Goal: Task Accomplishment & Management: Manage account settings

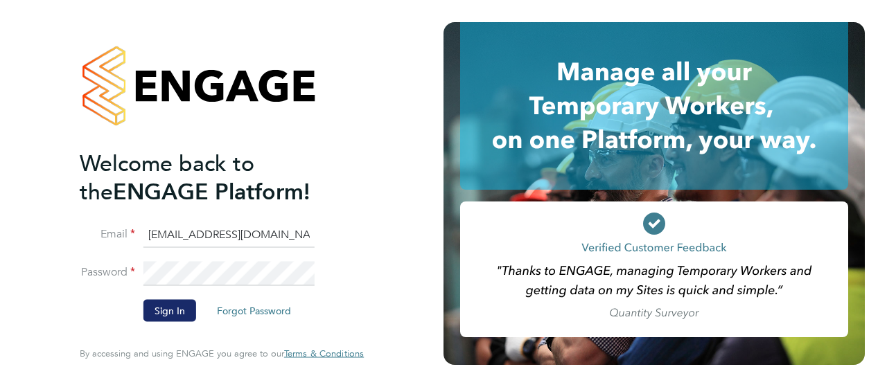
click at [166, 304] on button "Sign In" at bounding box center [169, 311] width 53 height 22
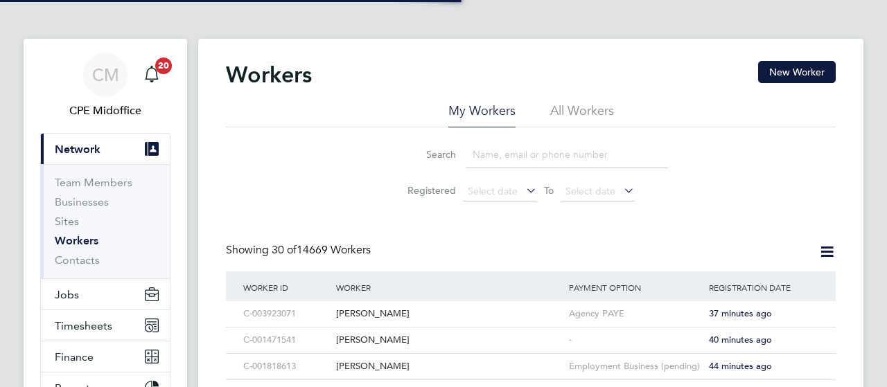
scroll to position [69, 0]
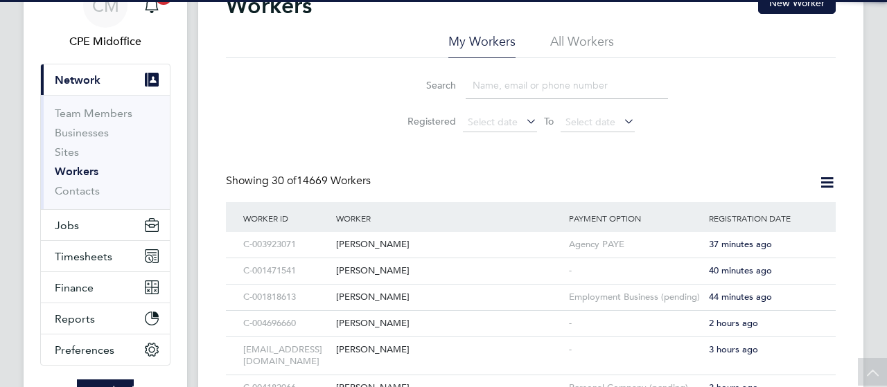
click at [531, 83] on input at bounding box center [567, 85] width 202 height 27
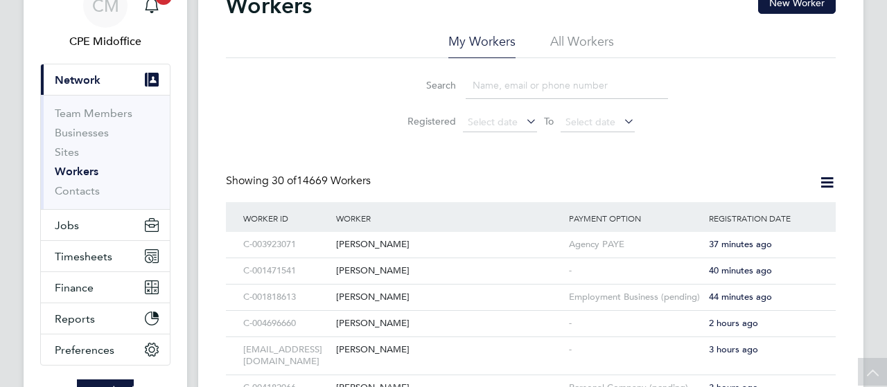
paste input "[PERSON_NAME]:"
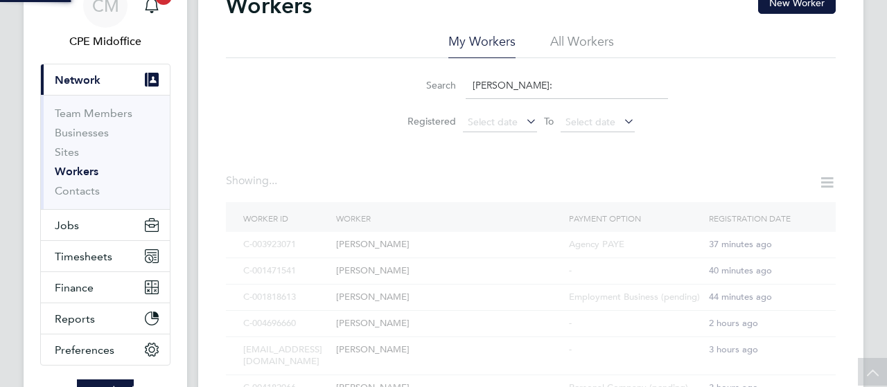
type input "[PERSON_NAME]:"
click at [568, 45] on li "All Workers" at bounding box center [582, 45] width 64 height 25
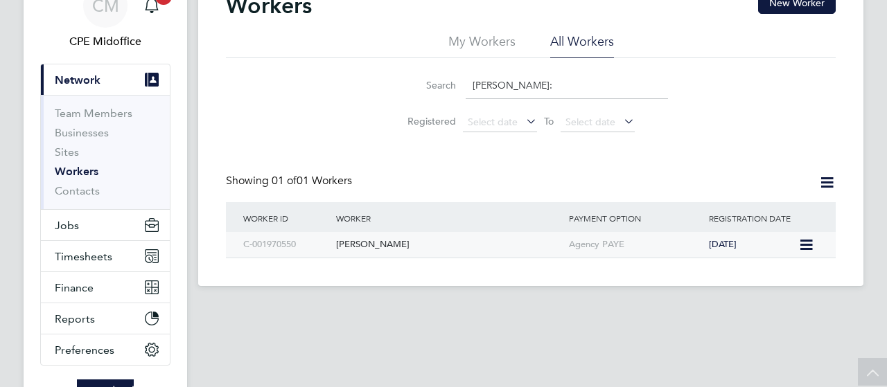
click at [274, 240] on div "C-001970550" at bounding box center [286, 245] width 93 height 26
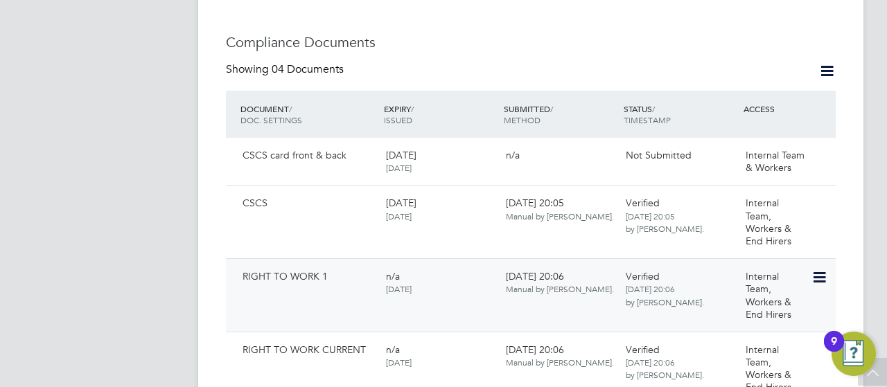
scroll to position [762, 0]
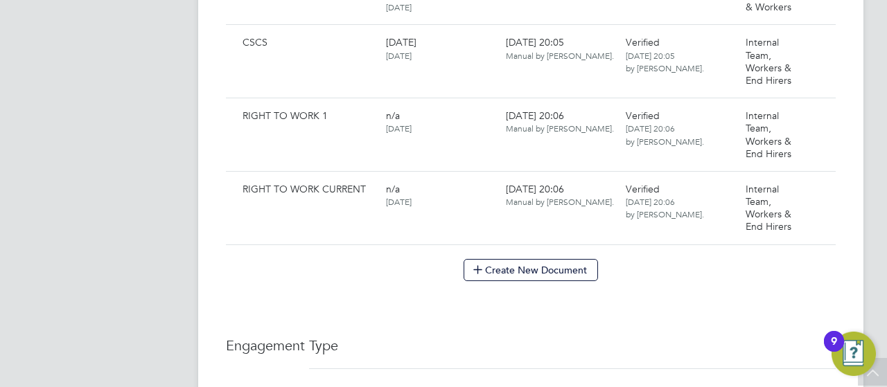
scroll to position [762, 0]
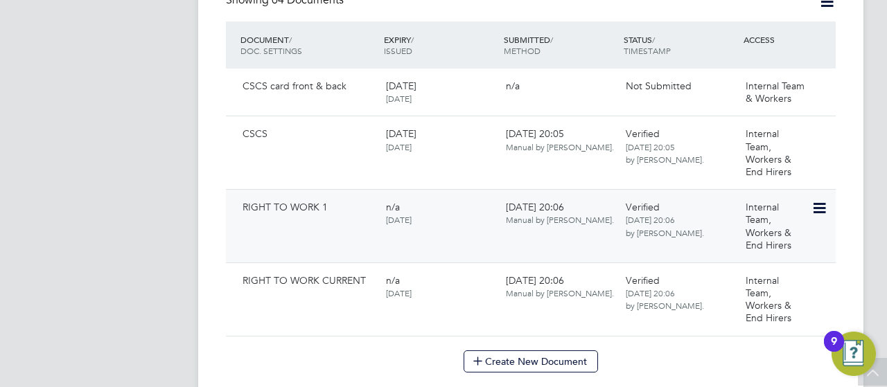
click at [815, 200] on icon at bounding box center [818, 208] width 14 height 17
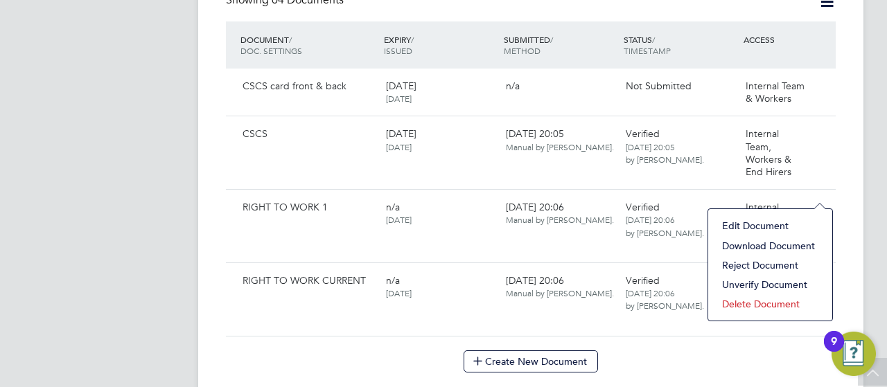
click at [322, 357] on div "Create New Document" at bounding box center [531, 362] width 610 height 22
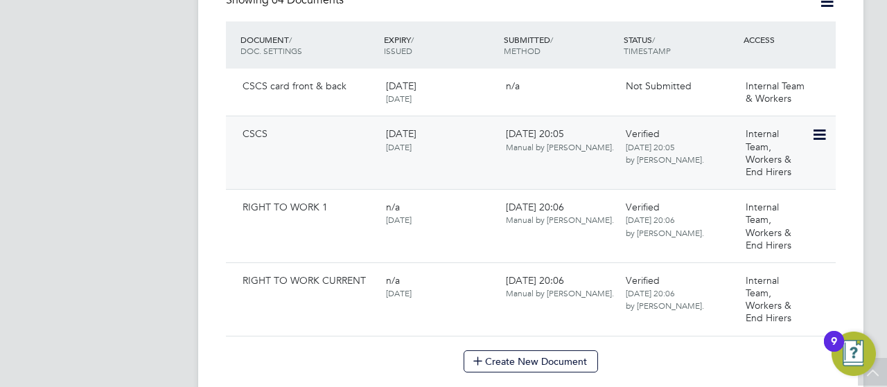
click at [829, 122] on div "CSCS 31 Oct 2027 17 Sep 2025 17 Sep 2025, 20:05 Manual by Soraya Horseman. Veri…" at bounding box center [531, 152] width 610 height 73
click at [825, 127] on icon at bounding box center [818, 135] width 14 height 17
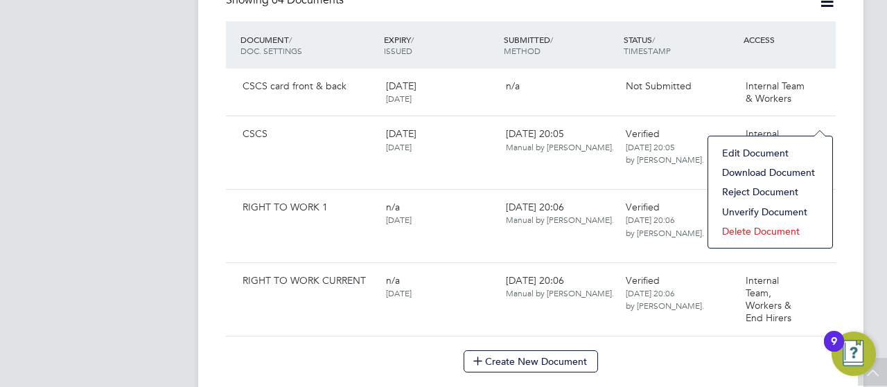
click at [747, 170] on li "Download Document" at bounding box center [770, 172] width 110 height 19
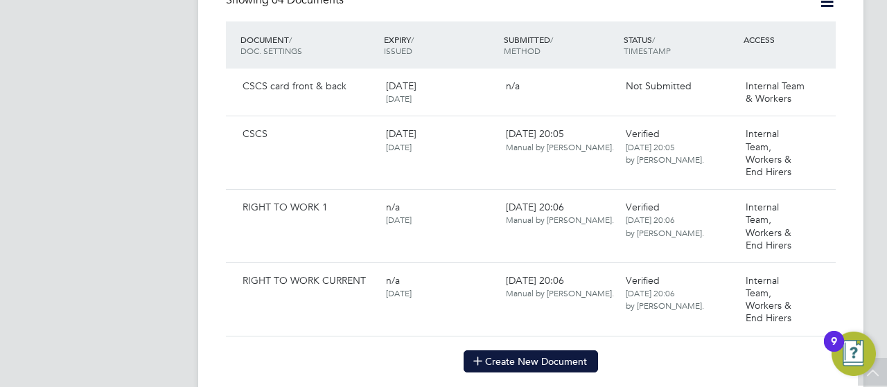
click at [531, 351] on button "Create New Document" at bounding box center [531, 362] width 134 height 22
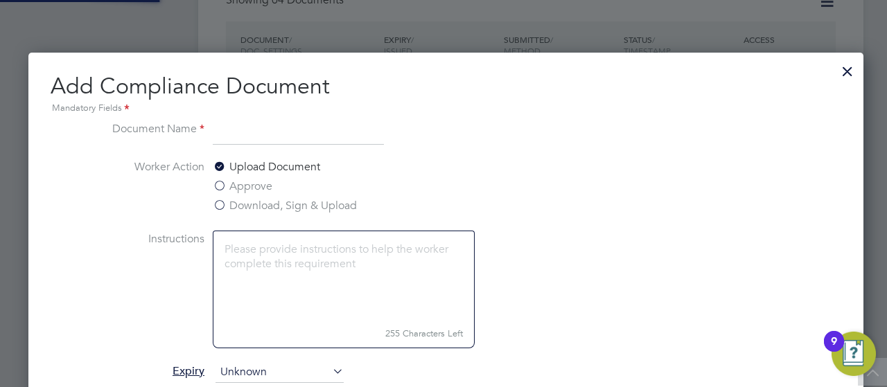
scroll to position [724, 840]
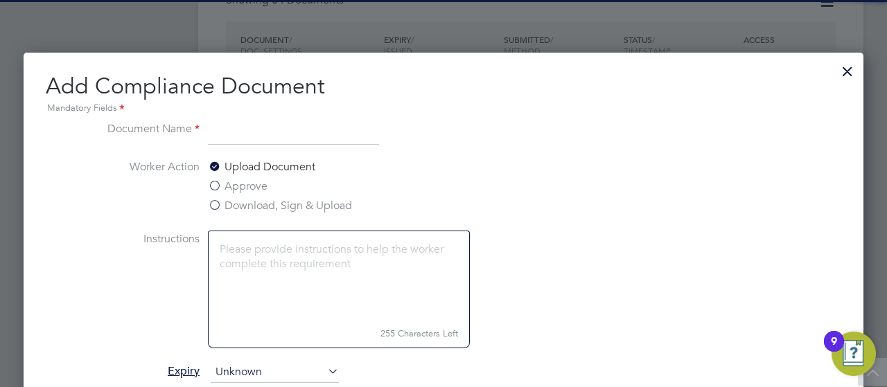
click at [256, 134] on input at bounding box center [293, 133] width 171 height 25
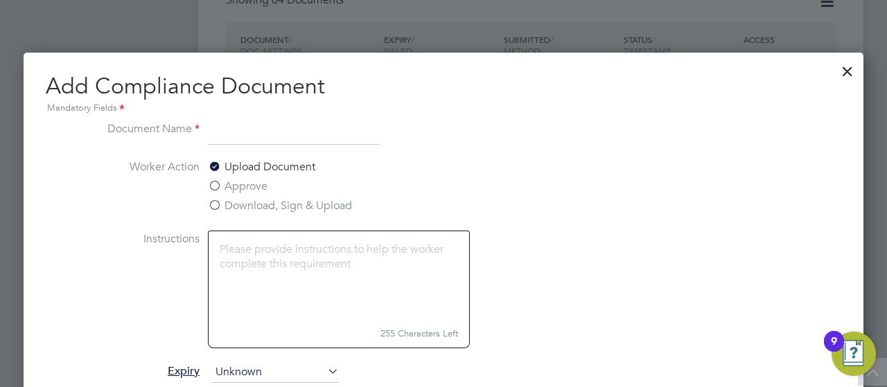
type input "Next Kin"
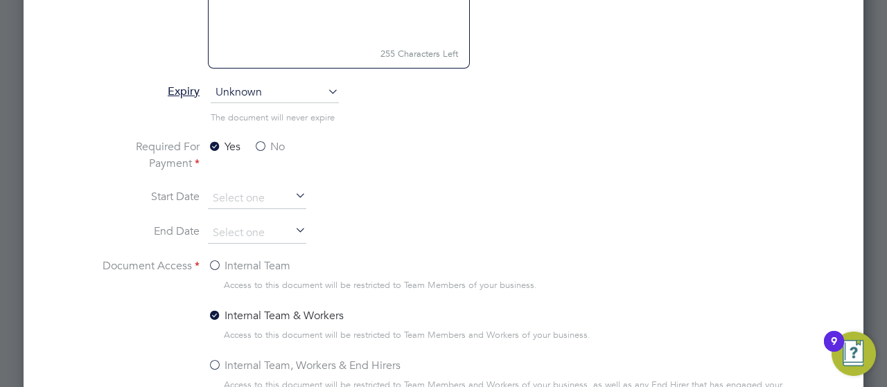
scroll to position [1178, 0]
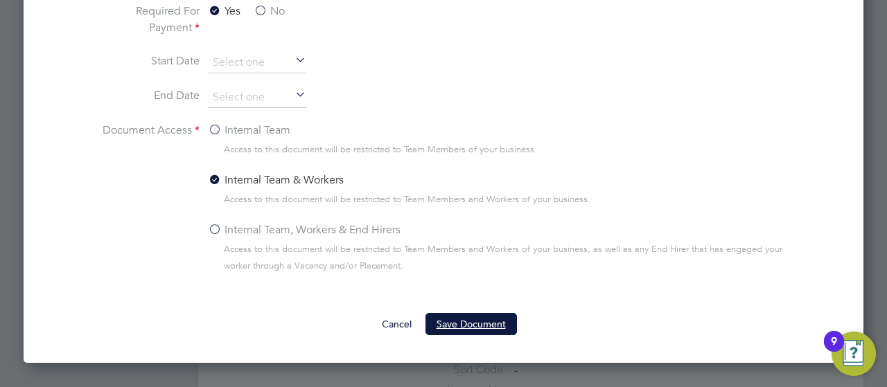
click at [492, 328] on button "Save Document" at bounding box center [470, 324] width 91 height 22
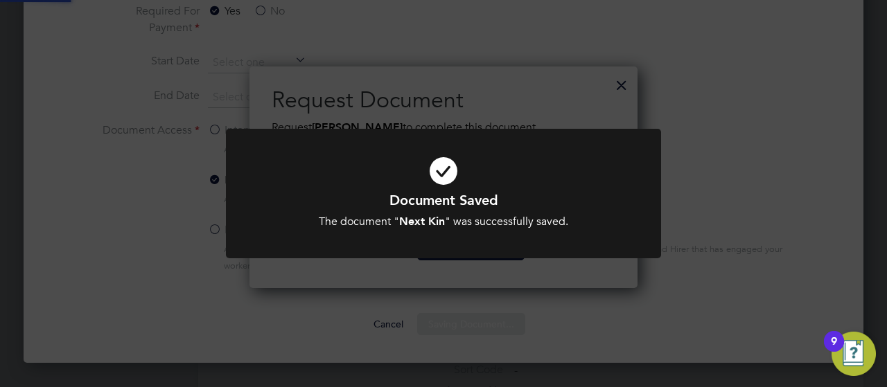
scroll to position [222, 388]
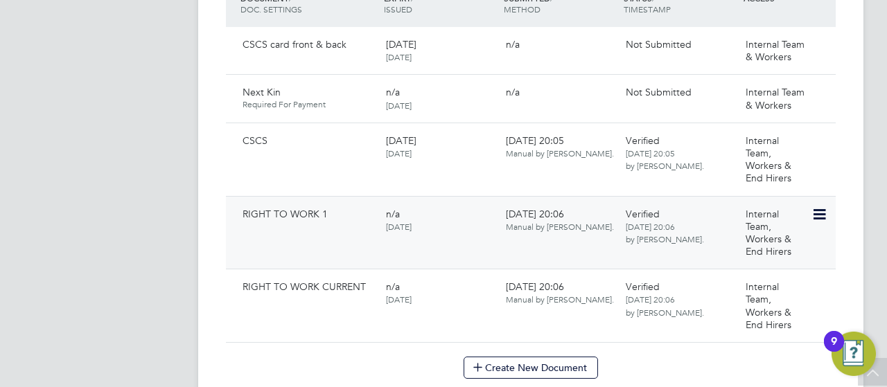
scroll to position [762, 0]
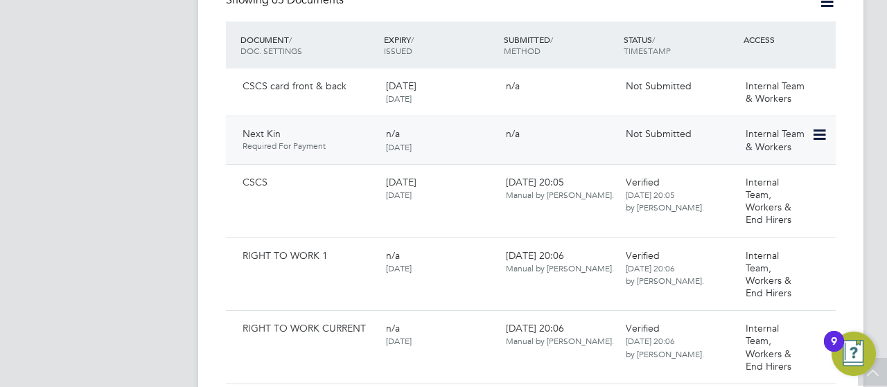
click at [819, 127] on icon at bounding box center [818, 135] width 14 height 17
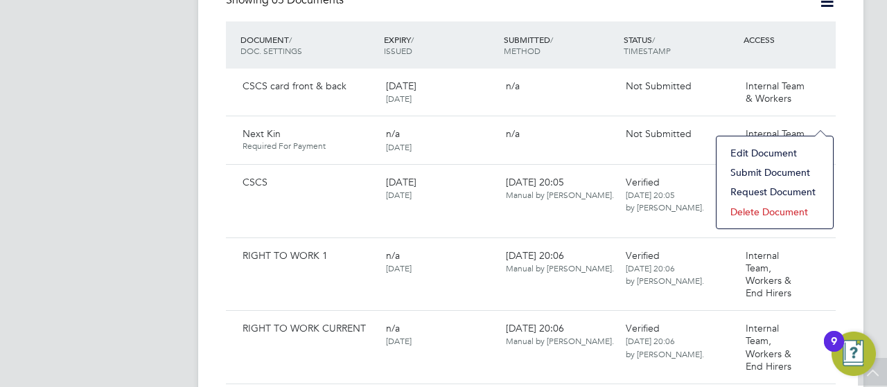
click at [780, 168] on li "Submit Document" at bounding box center [774, 172] width 103 height 19
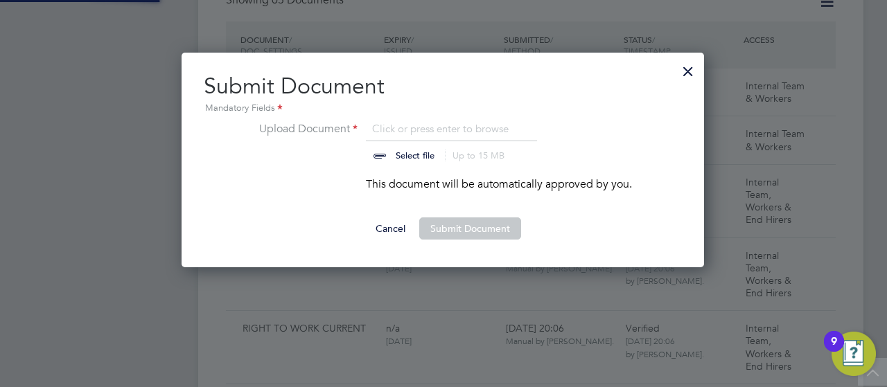
scroll to position [215, 524]
click at [395, 148] on input "file" at bounding box center [428, 142] width 218 height 42
type input "C:\fakepath\Untitled document.pdf"
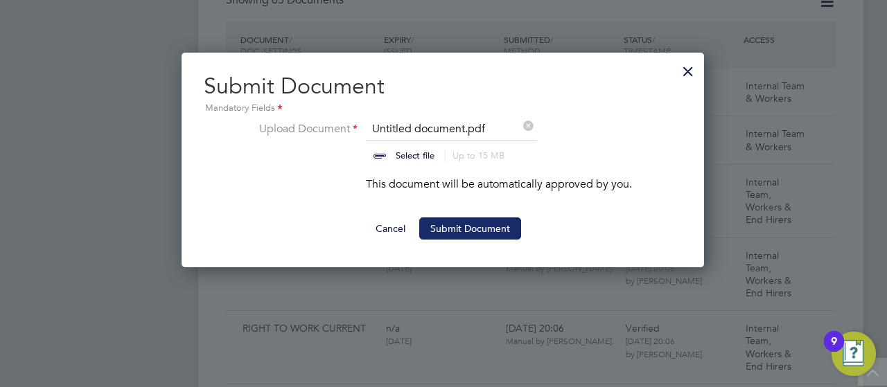
click at [509, 237] on button "Submit Document" at bounding box center [470, 229] width 102 height 22
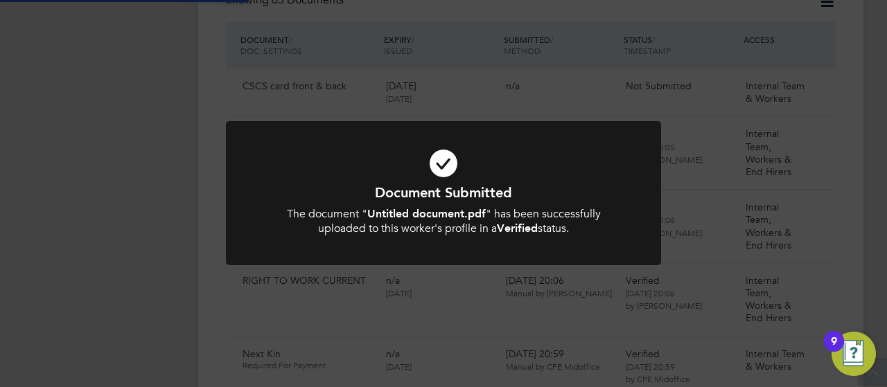
click at [354, 322] on div "Document Submitted The document " Untitled document.pdf " has been successfully…" at bounding box center [443, 193] width 887 height 387
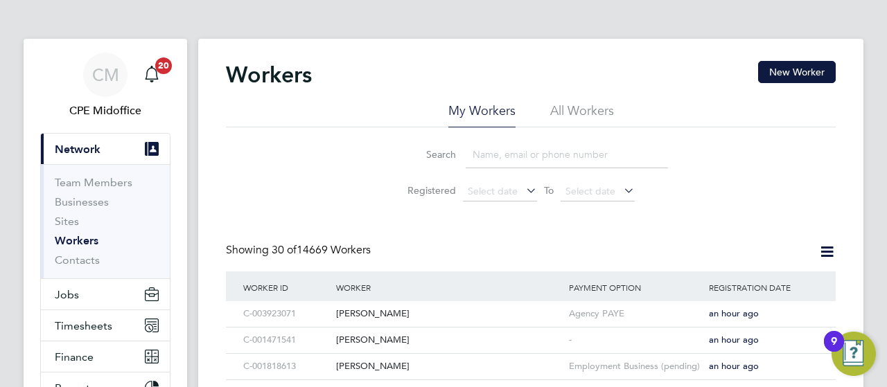
click at [508, 137] on li "Search" at bounding box center [530, 154] width 309 height 41
click at [547, 107] on ul "My Workers All Workers" at bounding box center [531, 115] width 610 height 25
click at [563, 110] on li "All Workers" at bounding box center [582, 115] width 64 height 25
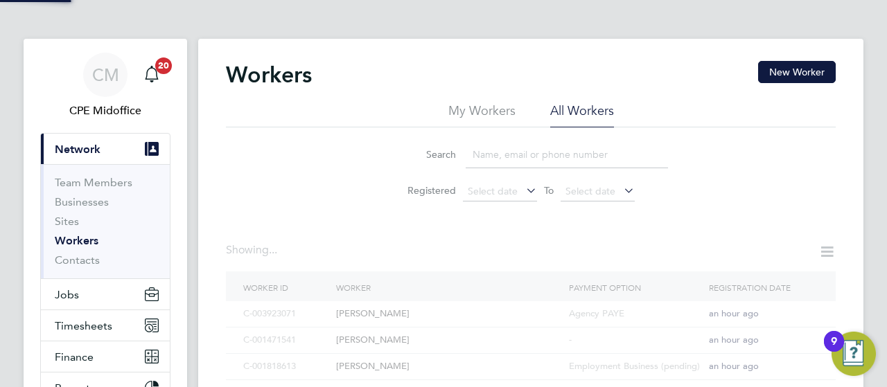
click at [509, 146] on input at bounding box center [567, 154] width 202 height 27
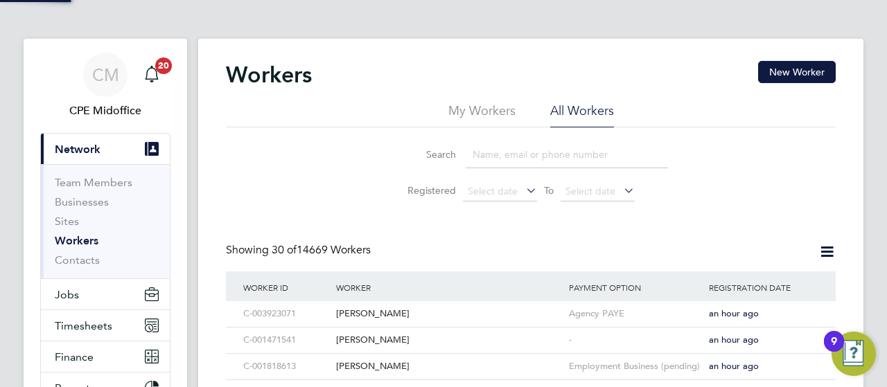
paste input "William North"
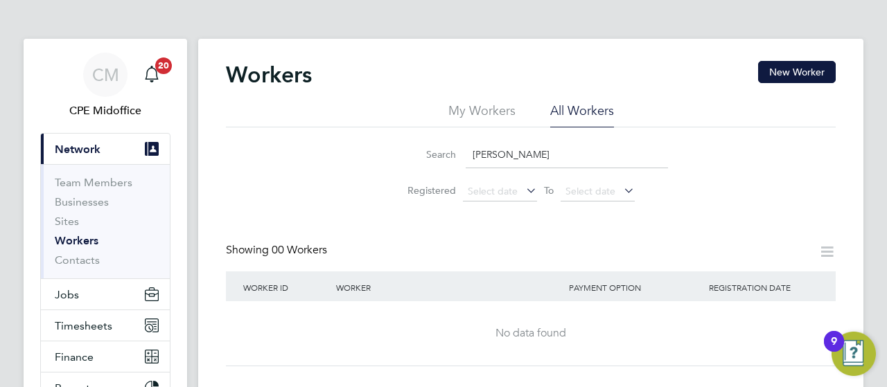
drag, startPoint x: 547, startPoint y: 150, endPoint x: 389, endPoint y: 170, distance: 159.2
click at [389, 170] on li "Search William North" at bounding box center [530, 154] width 309 height 41
paste input "C-000988612"
type input "C-000988612"
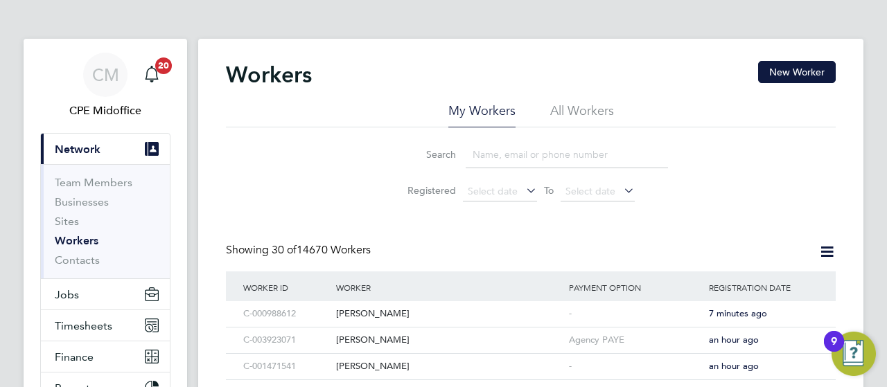
click at [552, 112] on li "All Workers" at bounding box center [582, 115] width 64 height 25
click at [494, 153] on input at bounding box center [567, 154] width 202 height 27
paste input "C-000988612"
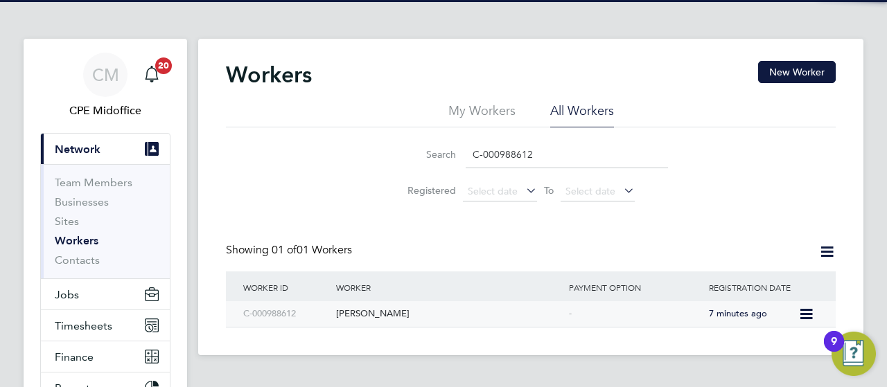
type input "C-000988612"
click at [346, 320] on div "[PERSON_NAME]" at bounding box center [449, 314] width 233 height 26
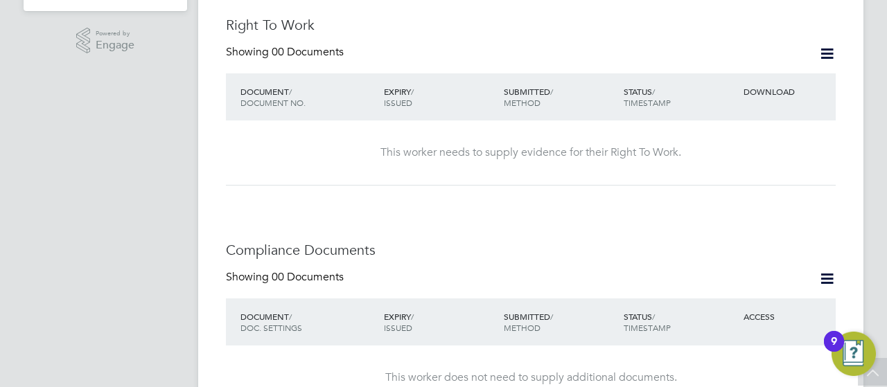
scroll to position [693, 0]
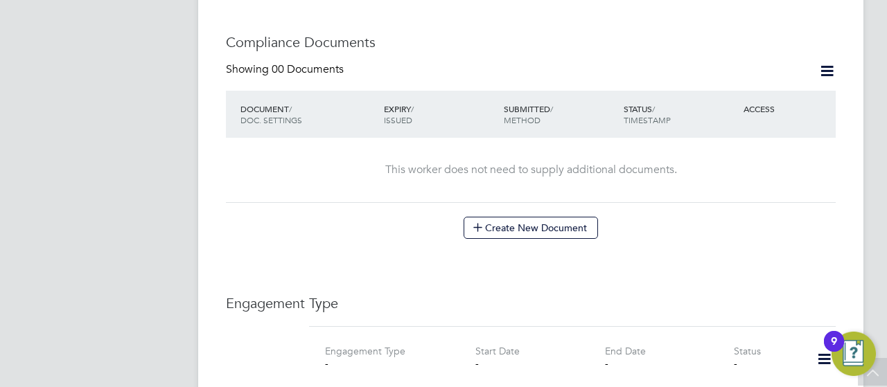
click at [539, 211] on div "Worker Details Follow WN William North m: 07717 853917 Personal Details ID C-00…" at bounding box center [531, 186] width 610 height 1637
click at [506, 217] on button "Create New Document" at bounding box center [531, 228] width 134 height 22
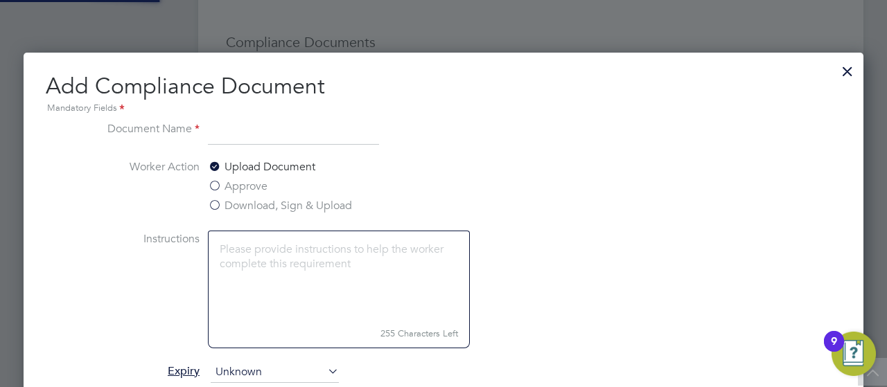
scroll to position [724, 840]
click at [317, 137] on input at bounding box center [293, 133] width 171 height 25
type input "ETW"
click at [294, 124] on input "ETW" at bounding box center [293, 133] width 171 height 25
click at [290, 127] on input "ETW" at bounding box center [293, 133] width 171 height 25
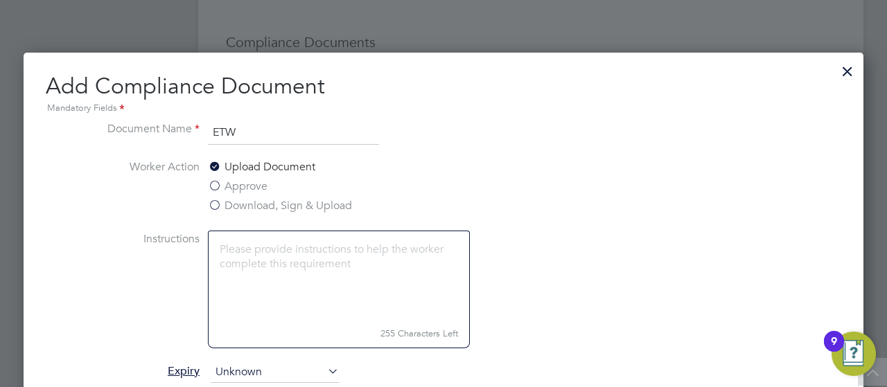
click at [290, 127] on input "ETW" at bounding box center [293, 133] width 171 height 25
click at [290, 127] on input at bounding box center [293, 133] width 171 height 25
type input "Next Kin"
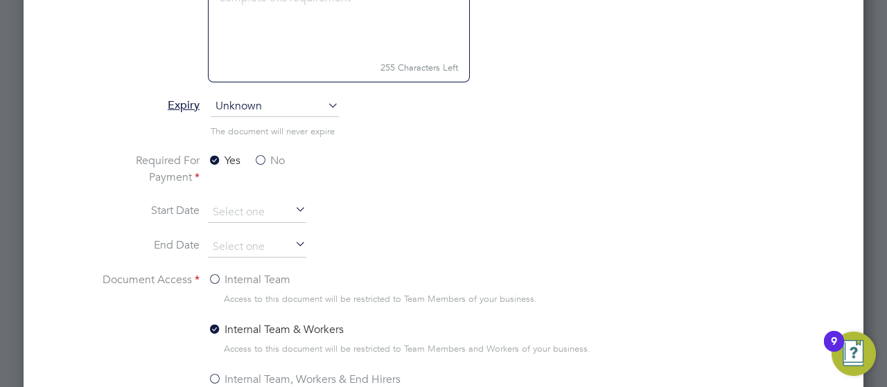
scroll to position [1039, 0]
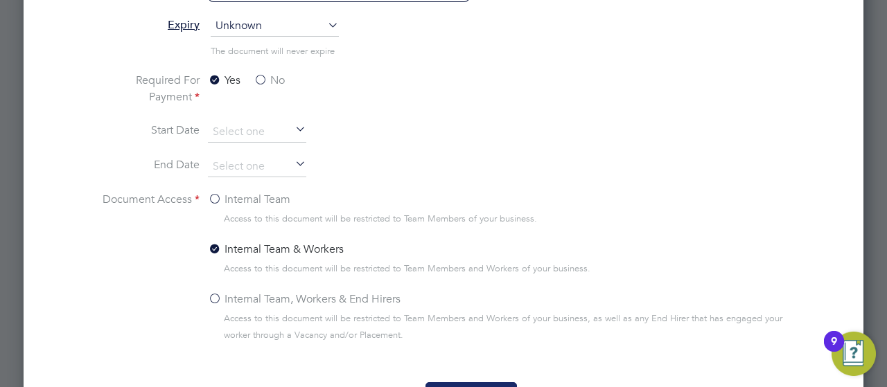
click at [479, 382] on button "Save Document" at bounding box center [470, 393] width 91 height 22
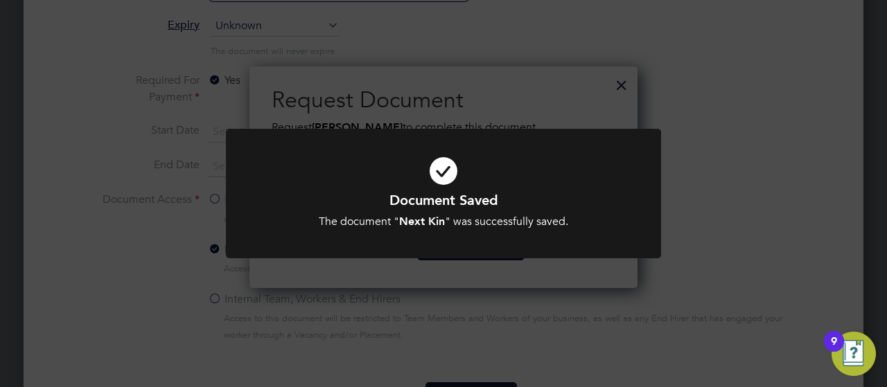
scroll to position [222, 388]
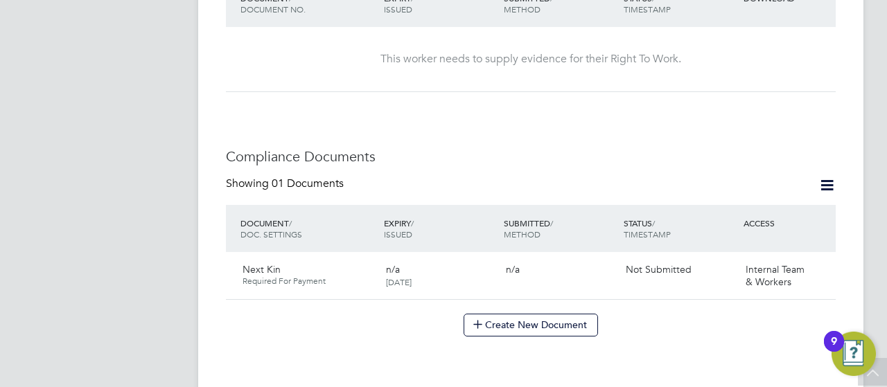
scroll to position [624, 0]
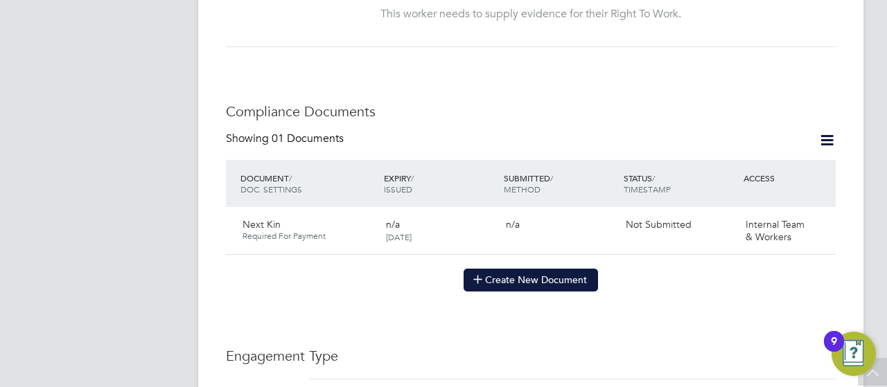
click at [483, 274] on icon at bounding box center [478, 279] width 10 height 10
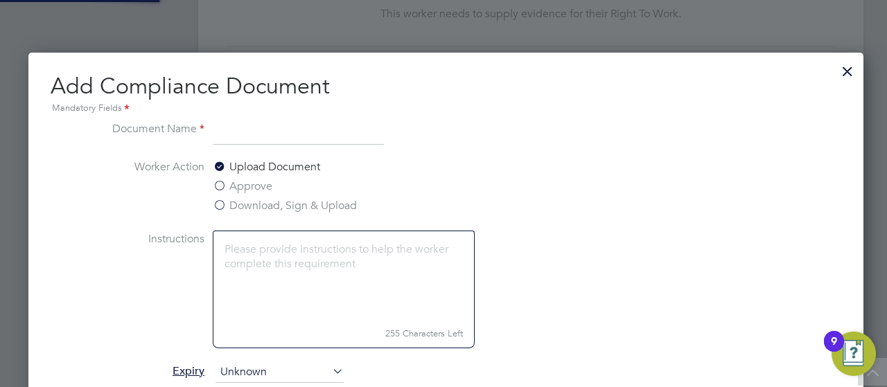
scroll to position [724, 840]
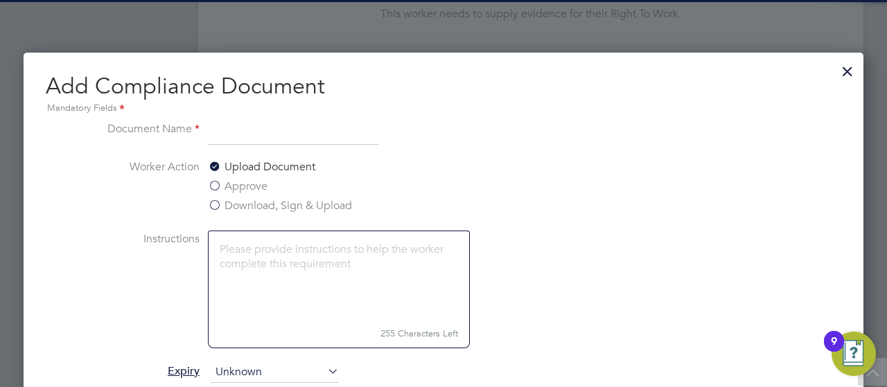
drag, startPoint x: 241, startPoint y: 132, endPoint x: 243, endPoint y: 141, distance: 8.6
click at [241, 132] on input at bounding box center [293, 133] width 171 height 25
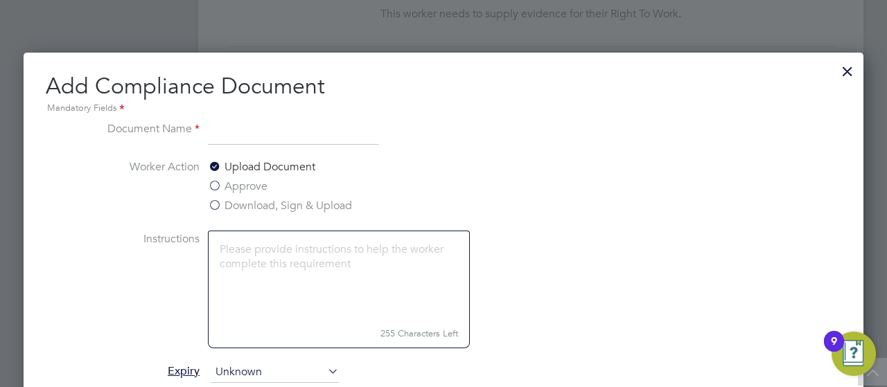
type input "ETW"
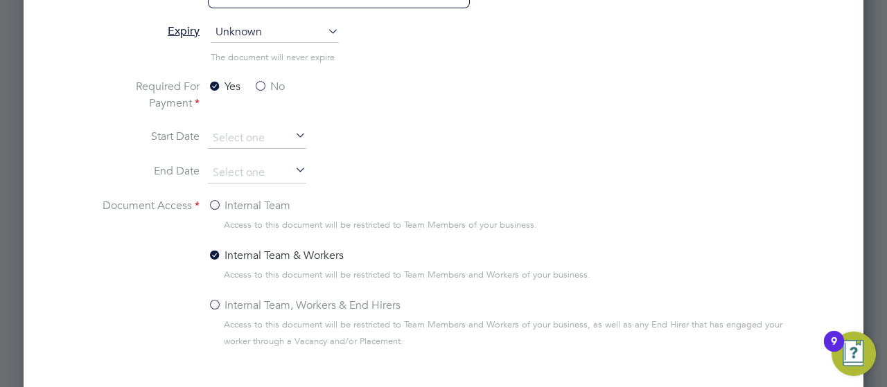
scroll to position [1109, 0]
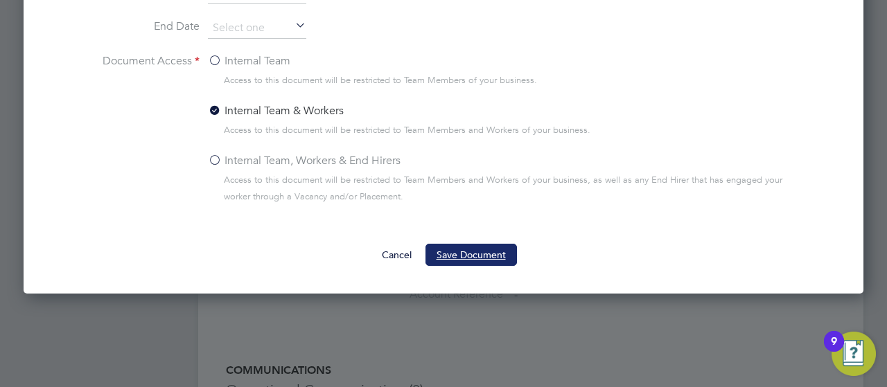
click at [452, 256] on button "Save Document" at bounding box center [470, 255] width 91 height 22
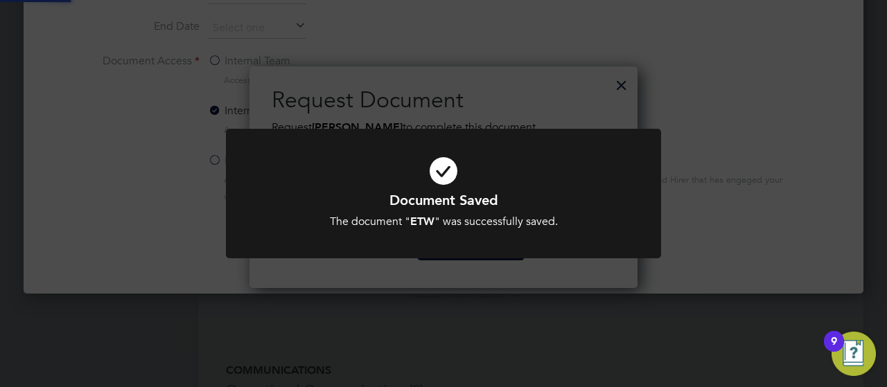
scroll to position [222, 388]
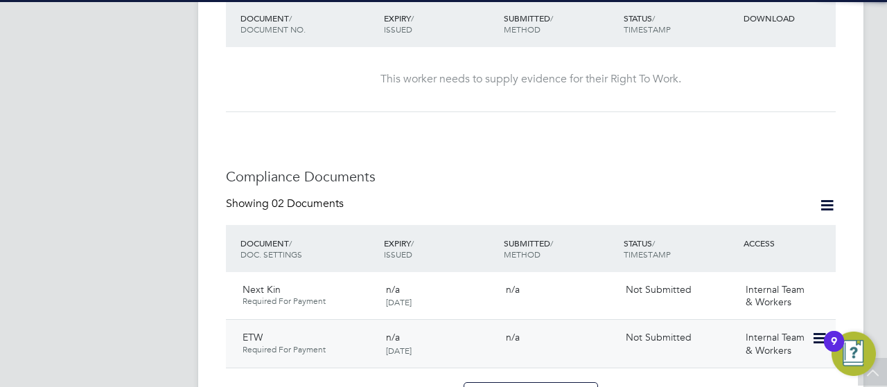
scroll to position [624, 0]
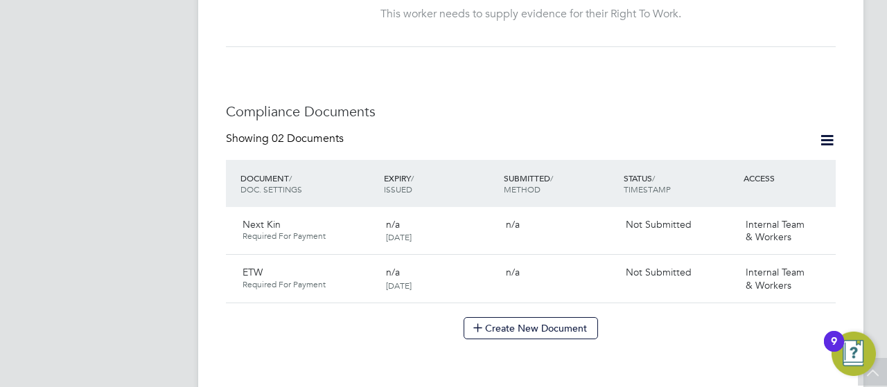
click at [481, 281] on div "Showing 02 Documents DOCUMENT / DOC. SETTINGS EXPIRY / ISSUED SUBMITTED / METHO…" at bounding box center [531, 236] width 610 height 208
click at [477, 322] on icon at bounding box center [478, 327] width 10 height 10
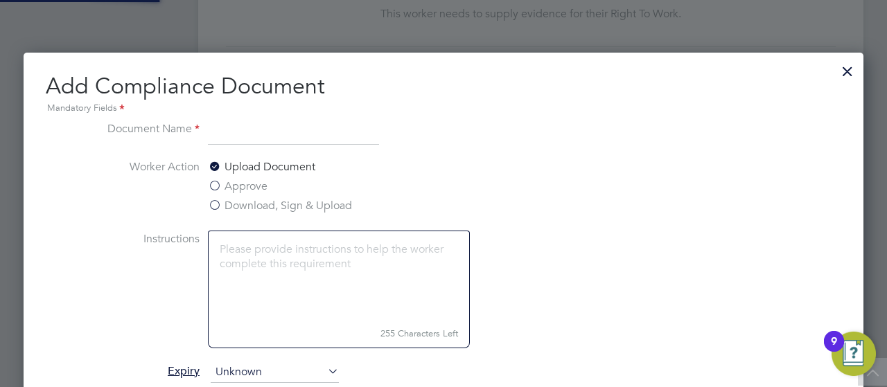
scroll to position [724, 840]
click at [226, 130] on input at bounding box center [293, 133] width 171 height 25
type input "CSCS"
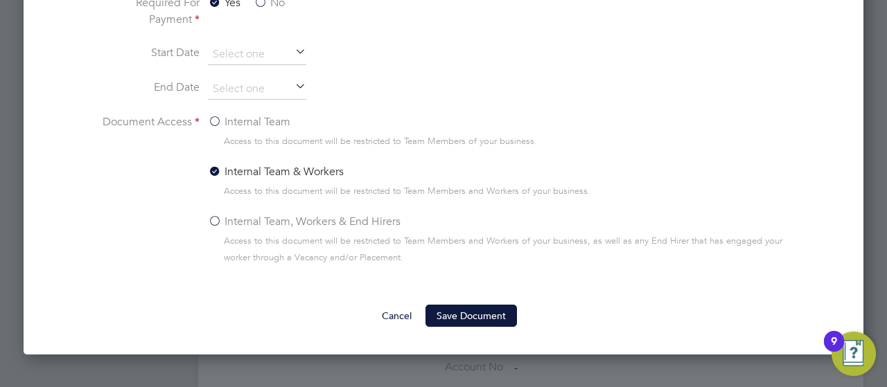
scroll to position [1178, 0]
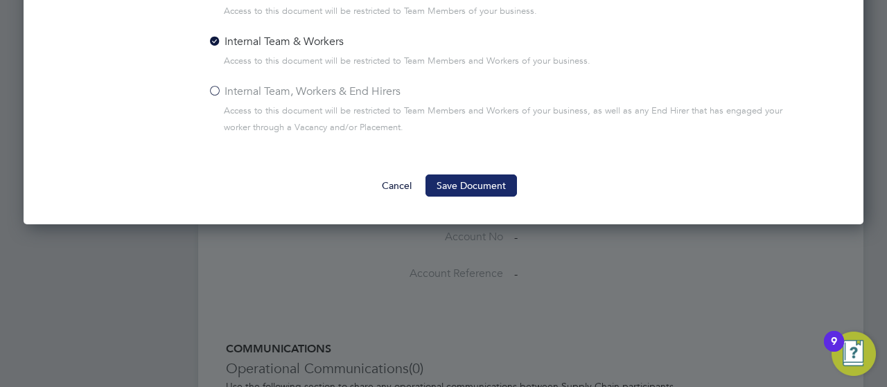
click at [443, 182] on button "Save Document" at bounding box center [470, 186] width 91 height 22
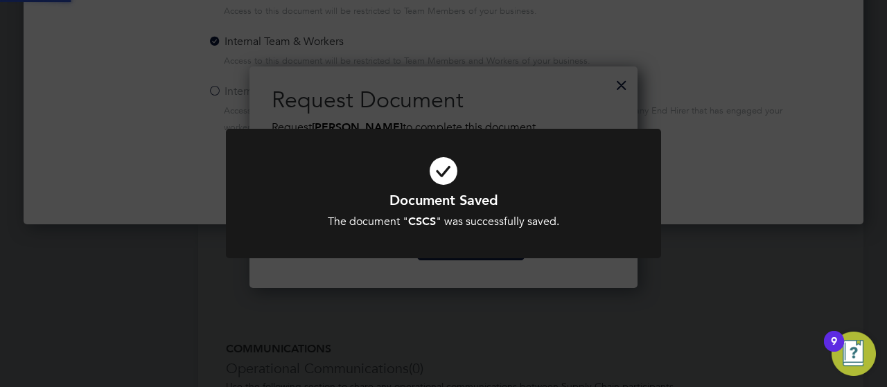
scroll to position [222, 388]
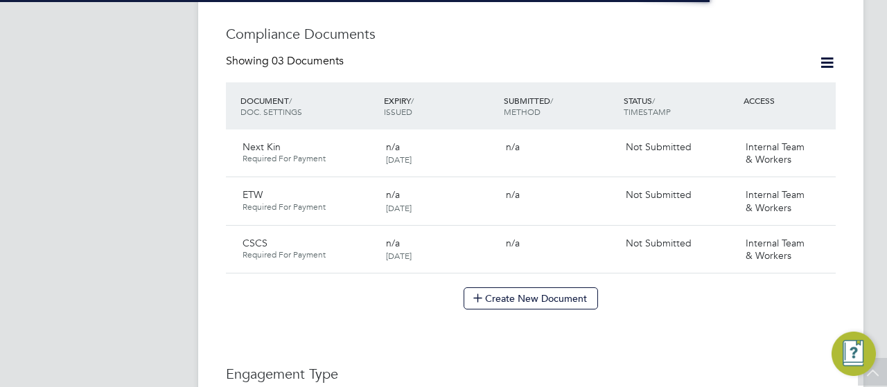
scroll to position [762, 0]
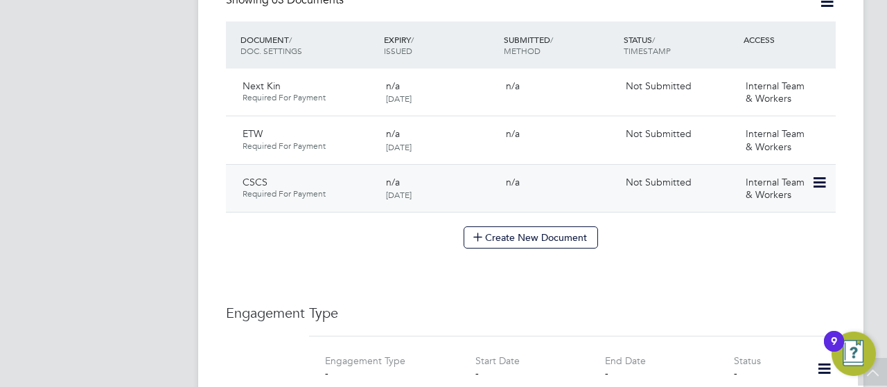
click at [815, 175] on icon at bounding box center [818, 183] width 14 height 17
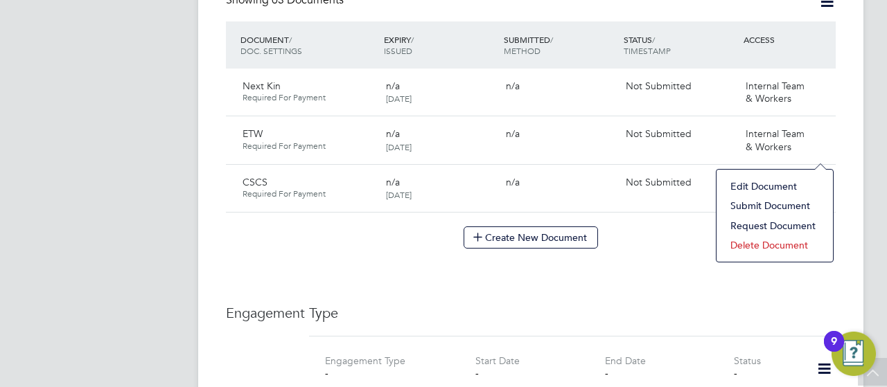
click at [754, 202] on li "Submit Document" at bounding box center [774, 205] width 103 height 19
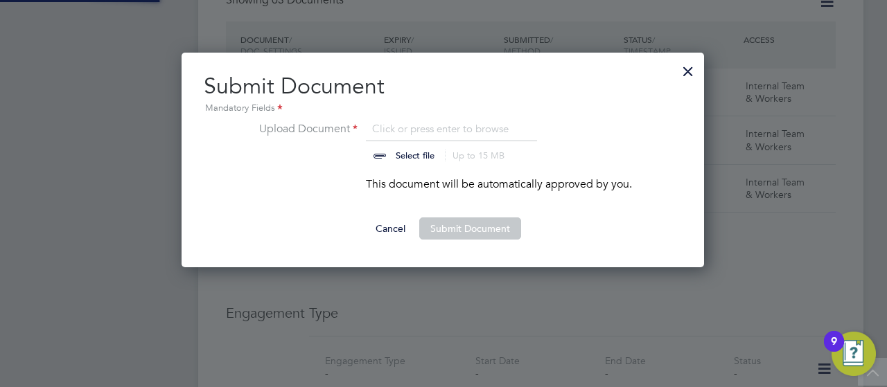
scroll to position [215, 524]
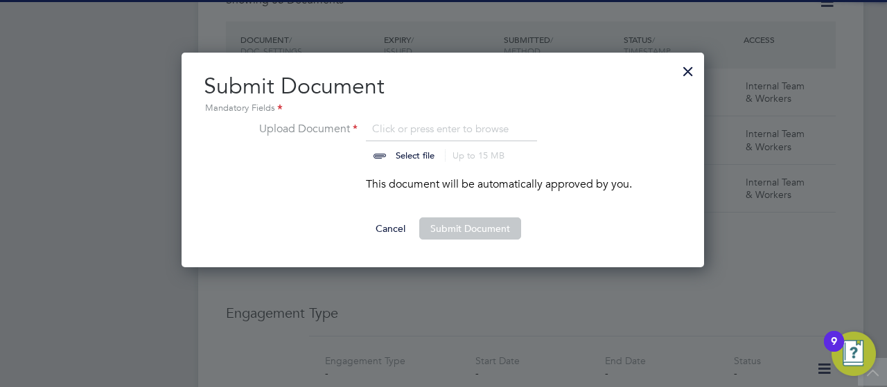
click at [406, 156] on input "file" at bounding box center [428, 142] width 218 height 42
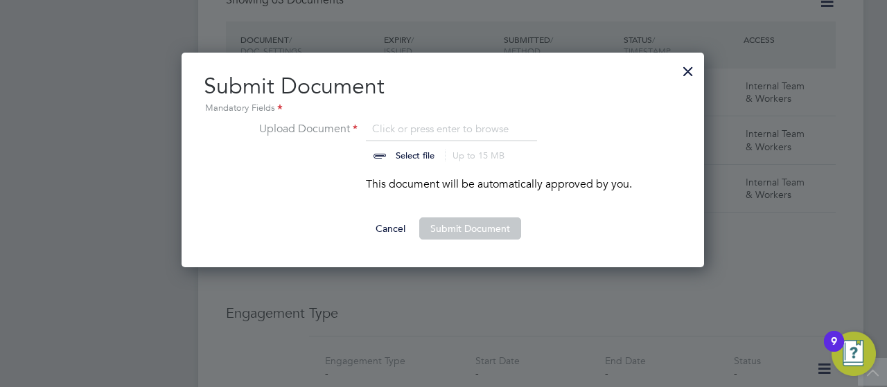
type input "C:\fakepath\PHOTO-2025-09-26-16-34-46 (1).jpg"
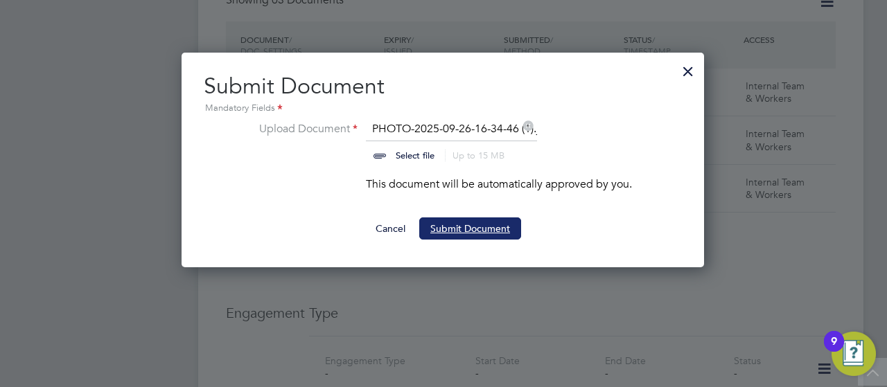
click at [449, 229] on button "Submit Document" at bounding box center [470, 229] width 102 height 22
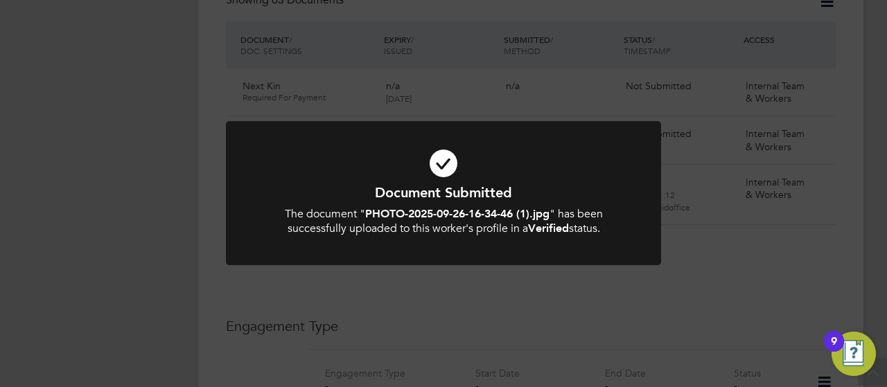
click at [616, 82] on div "Document Submitted The document " PHOTO-2025-09-26-16-34-46 (1).jpg " has been …" at bounding box center [443, 193] width 887 height 387
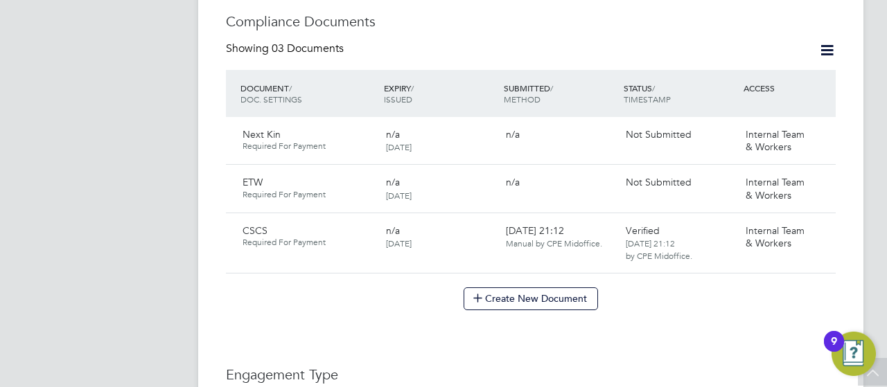
scroll to position [693, 0]
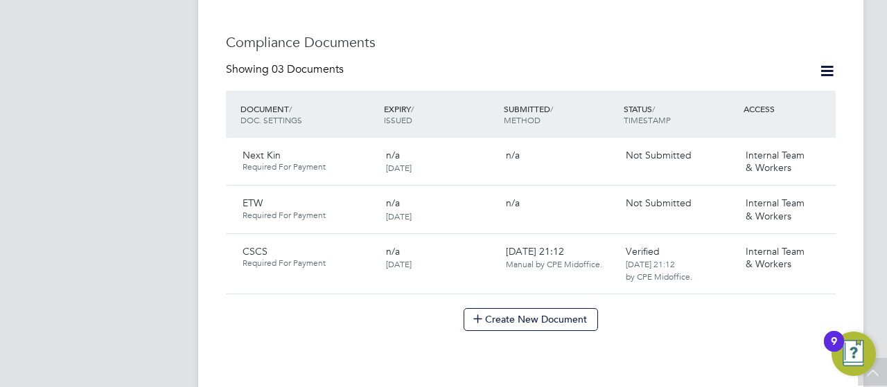
drag, startPoint x: 794, startPoint y: 272, endPoint x: 797, endPoint y: 279, distance: 7.5
click at [797, 279] on div "Showing 03 Documents DOCUMENT / DOC. SETTINGS EXPIRY / ISSUED SUBMITTED / METHO…" at bounding box center [531, 196] width 610 height 269
click at [813, 196] on icon at bounding box center [818, 204] width 14 height 17
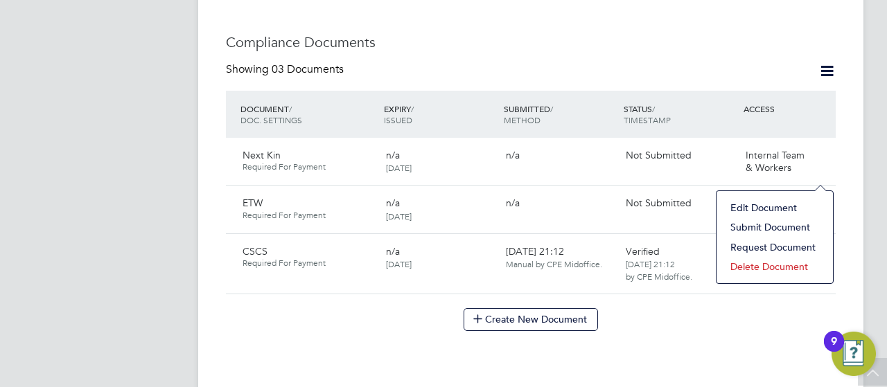
click at [761, 226] on li "Submit Document" at bounding box center [774, 227] width 103 height 19
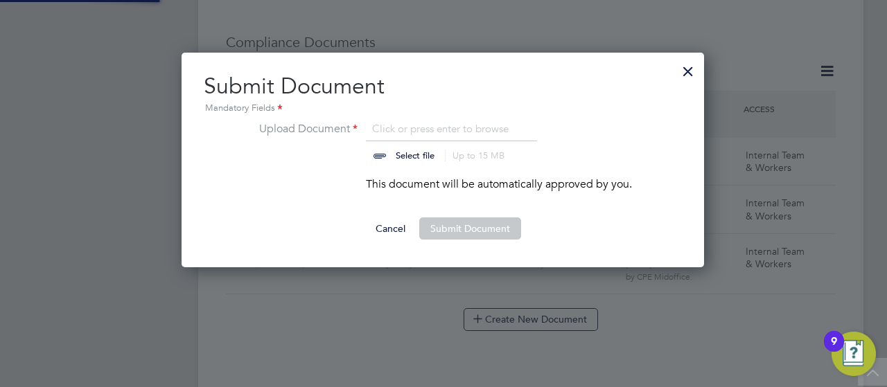
scroll to position [215, 524]
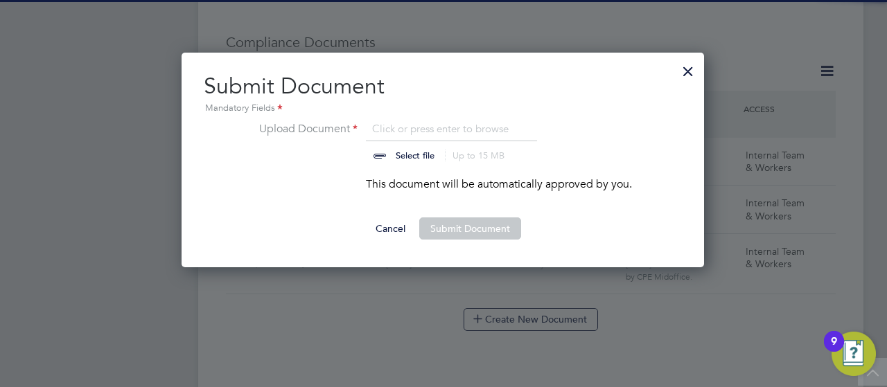
click at [410, 160] on input "file" at bounding box center [428, 142] width 218 height 42
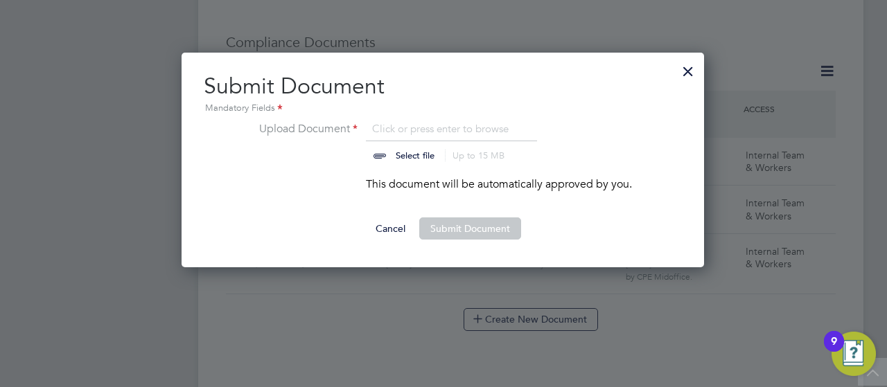
type input "C:\fakepath\PHOTO-2025-09-26-09-34-49.jpg"
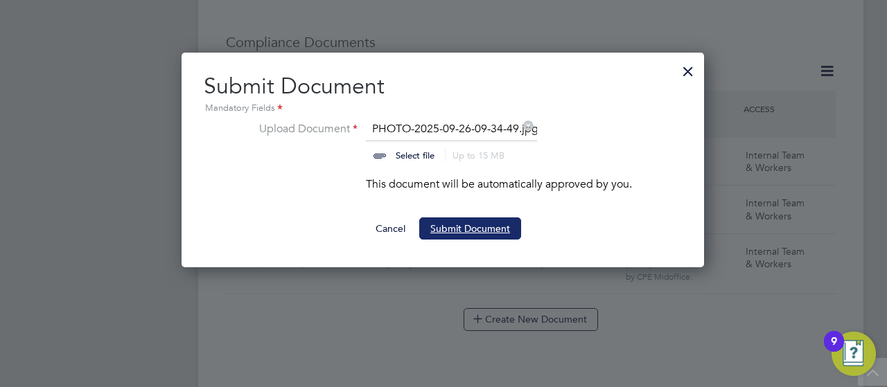
click at [470, 230] on button "Submit Document" at bounding box center [470, 229] width 102 height 22
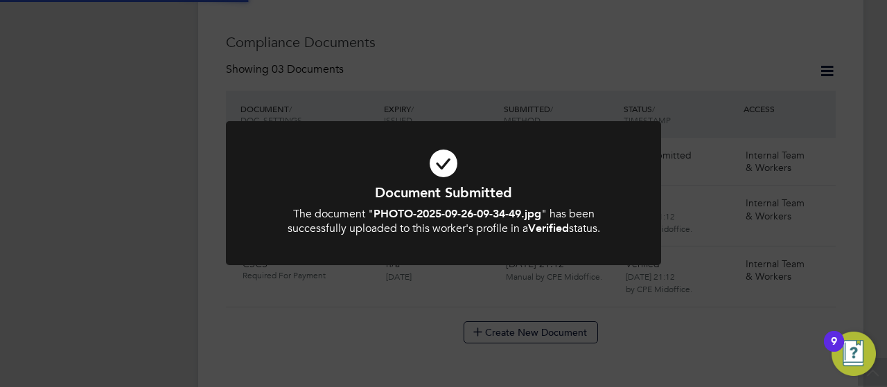
click at [583, 106] on div "Document Submitted The document " PHOTO-2025-09-26-09-34-49.jpg " has been succ…" at bounding box center [443, 193] width 887 height 387
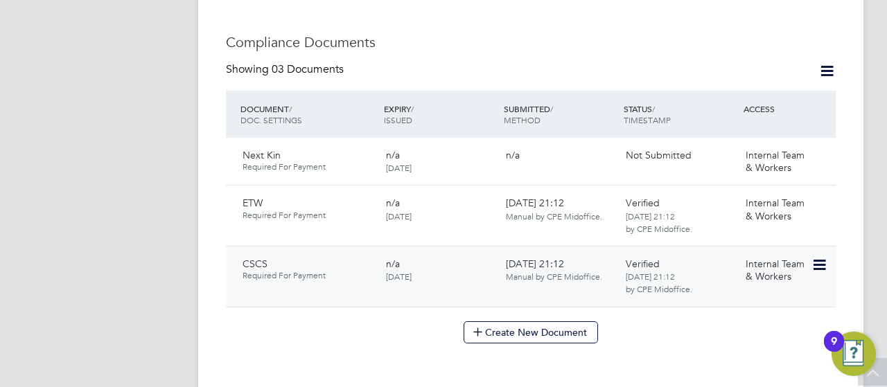
click at [816, 257] on icon at bounding box center [818, 265] width 14 height 17
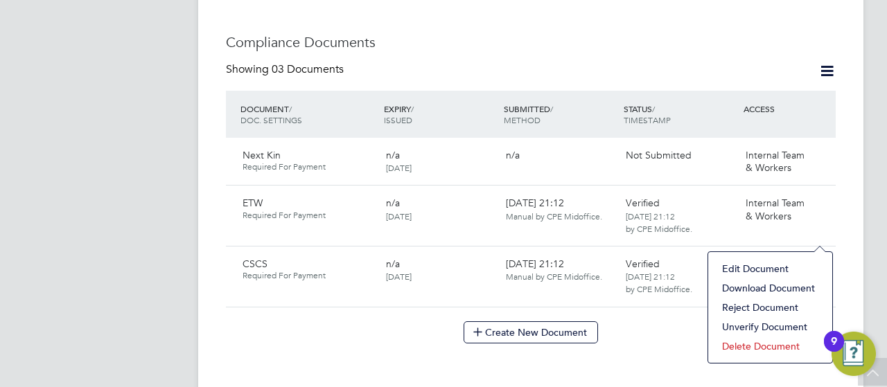
click at [758, 283] on li "Download Document" at bounding box center [770, 288] width 110 height 19
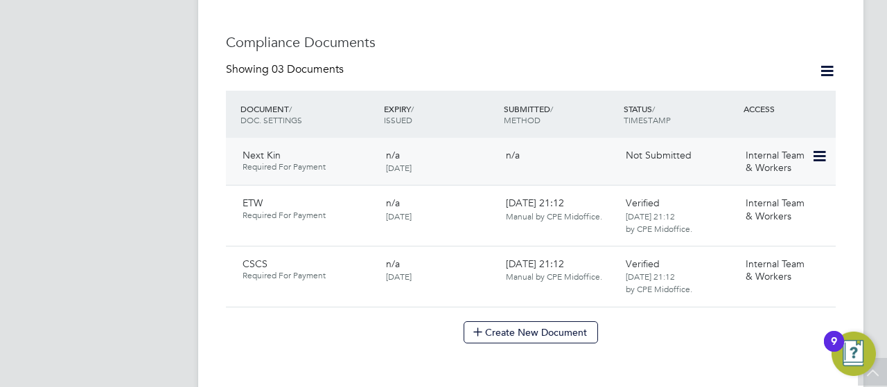
click at [822, 148] on icon at bounding box center [818, 156] width 14 height 17
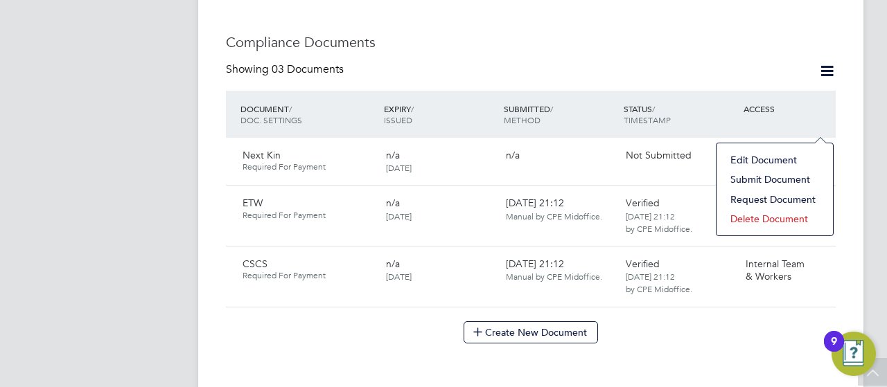
click at [798, 169] on li "Edit Document" at bounding box center [774, 159] width 103 height 19
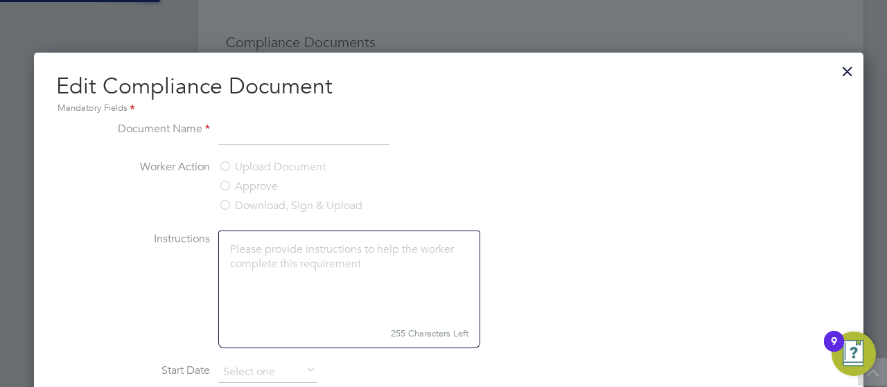
scroll to position [618, 840]
type input "Next Kin"
type input "[DATE]"
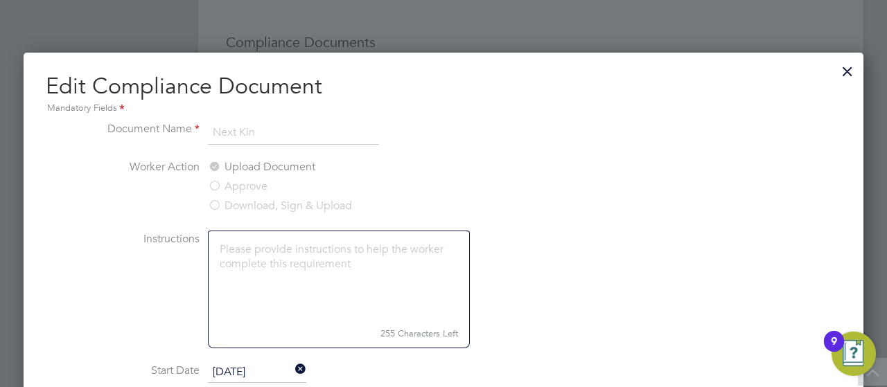
click at [850, 73] on div at bounding box center [847, 67] width 25 height 25
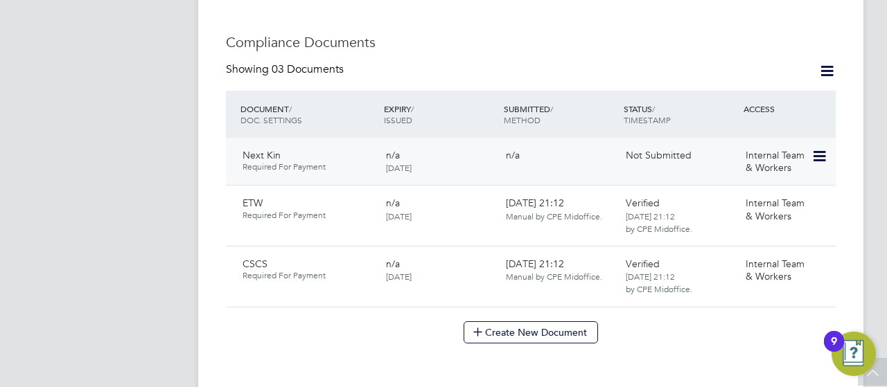
click at [808, 143] on div "Internal Team & Workers" at bounding box center [776, 161] width 72 height 36
click at [818, 148] on icon at bounding box center [818, 156] width 14 height 17
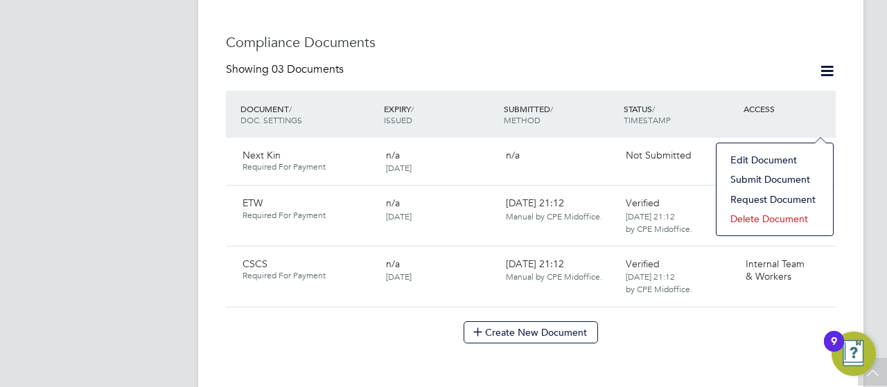
click at [769, 182] on li "Submit Document" at bounding box center [774, 179] width 103 height 19
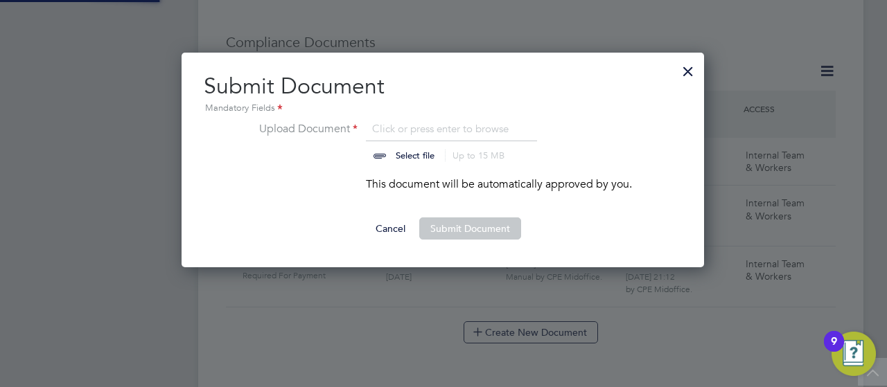
scroll to position [215, 524]
click at [392, 163] on li "Upload Document Click or press enter to browse Select file Up to 15 MB Drop you…" at bounding box center [443, 148] width 378 height 55
click at [399, 155] on input "file" at bounding box center [428, 142] width 218 height 42
type input "C:\fakepath\Untitled document (1).pdf"
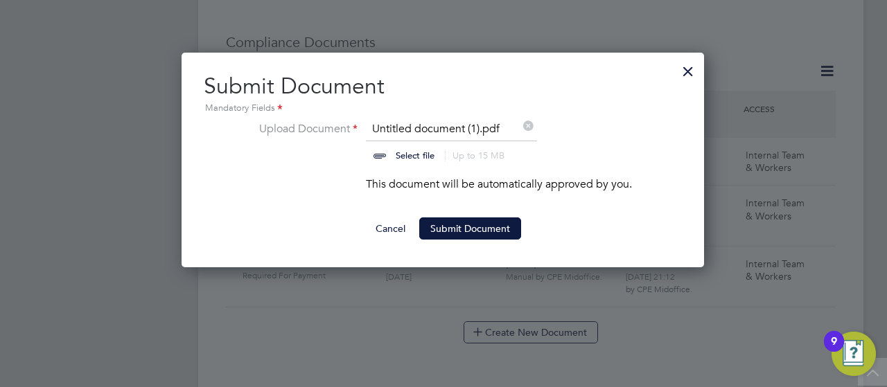
drag, startPoint x: 520, startPoint y: 215, endPoint x: 481, endPoint y: 227, distance: 40.6
click at [518, 216] on ng-form "Upload Document Untitled document (1).pdf Select file Up to 15 MB Drop your fil…" at bounding box center [443, 180] width 478 height 119
click at [481, 227] on button "Submit Document" at bounding box center [470, 229] width 102 height 22
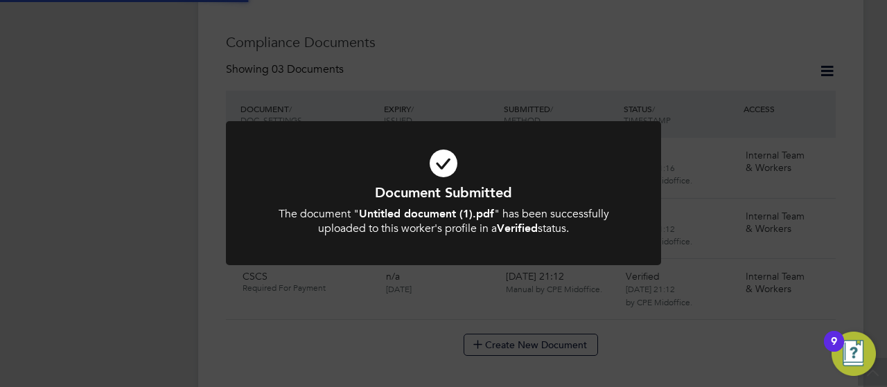
click at [345, 256] on div at bounding box center [443, 193] width 435 height 144
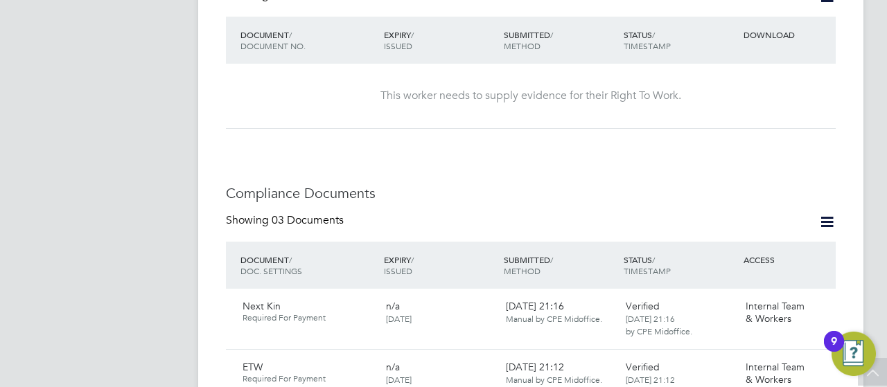
scroll to position [485, 0]
